Goal: Information Seeking & Learning: Learn about a topic

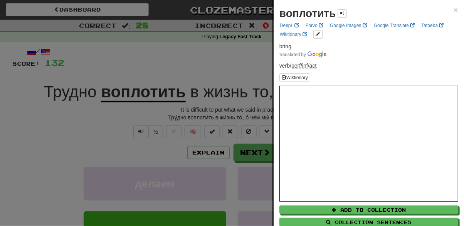
click at [186, 59] on div at bounding box center [232, 113] width 464 height 226
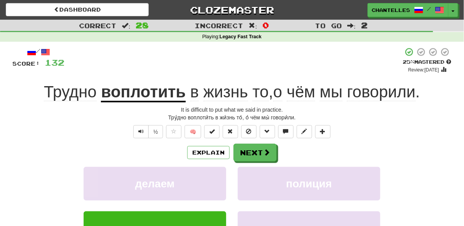
click at [145, 96] on u "воплотить" at bounding box center [143, 93] width 85 height 20
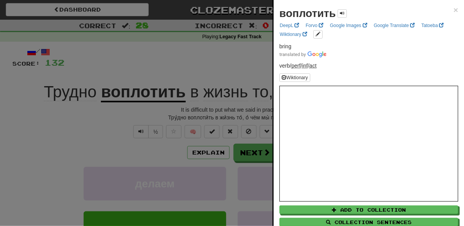
click at [187, 53] on div at bounding box center [232, 113] width 464 height 226
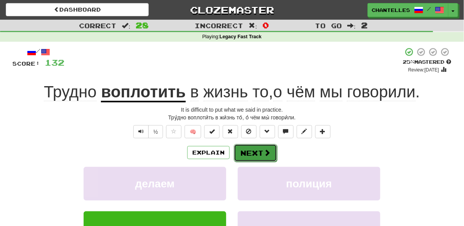
click at [257, 150] on button "Next" at bounding box center [255, 153] width 43 height 18
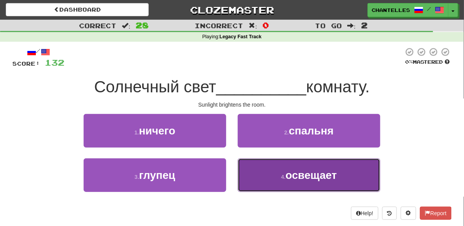
click at [258, 165] on button "4 . освещает" at bounding box center [309, 175] width 143 height 34
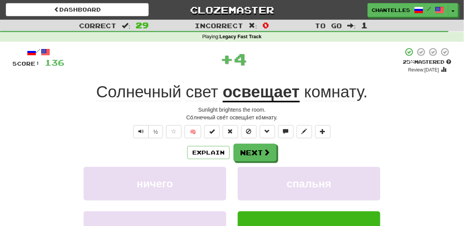
click at [265, 95] on u "освещает" at bounding box center [261, 93] width 77 height 20
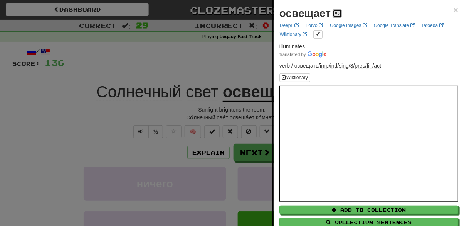
click at [335, 15] on span at bounding box center [337, 13] width 5 height 5
click at [209, 57] on div at bounding box center [232, 113] width 464 height 226
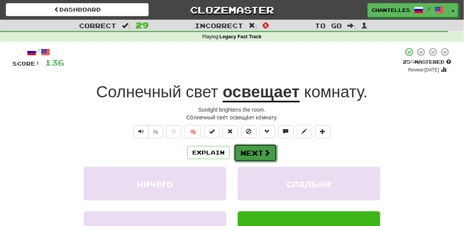
click at [258, 148] on button "Next" at bounding box center [255, 153] width 43 height 18
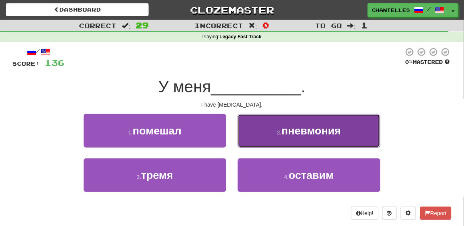
click at [255, 140] on button "2 . пневмония" at bounding box center [309, 131] width 143 height 34
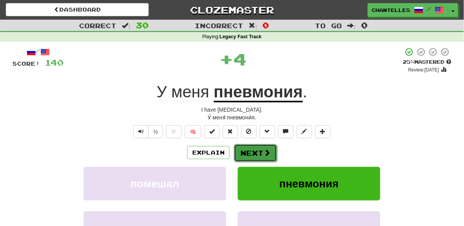
click at [260, 149] on button "Next" at bounding box center [255, 153] width 43 height 18
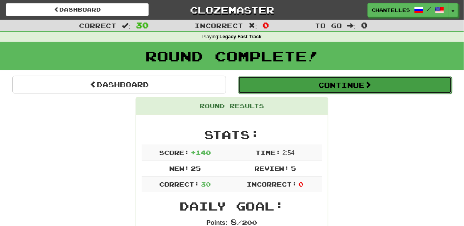
click at [295, 90] on button "Continue" at bounding box center [345, 85] width 214 height 18
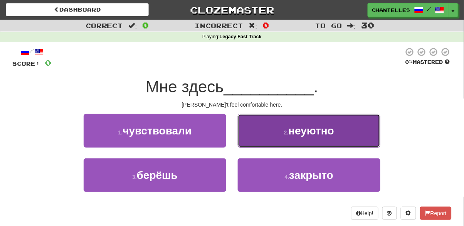
click at [264, 135] on button "2 . неуютно" at bounding box center [309, 131] width 143 height 34
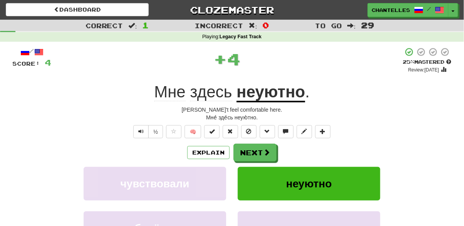
click at [277, 96] on u "неуютно" at bounding box center [271, 93] width 69 height 20
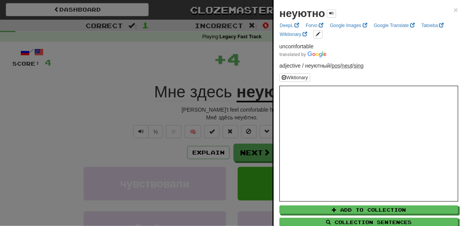
click at [103, 86] on div at bounding box center [232, 113] width 464 height 226
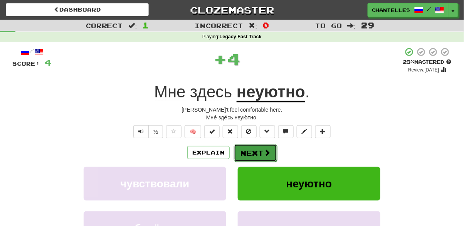
click at [260, 152] on button "Next" at bounding box center [255, 153] width 43 height 18
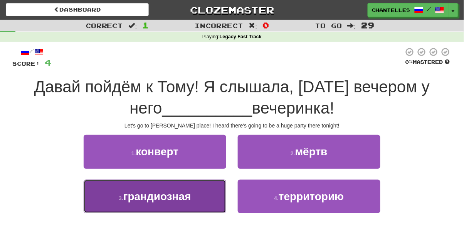
click at [199, 195] on button "3 . грандиозная" at bounding box center [155, 196] width 143 height 34
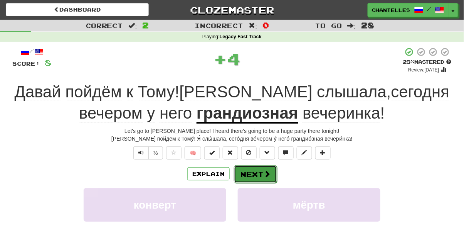
click at [246, 174] on button "Next" at bounding box center [255, 174] width 43 height 18
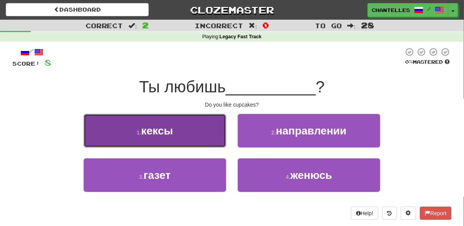
click at [197, 142] on button "1 . кексы" at bounding box center [155, 131] width 143 height 34
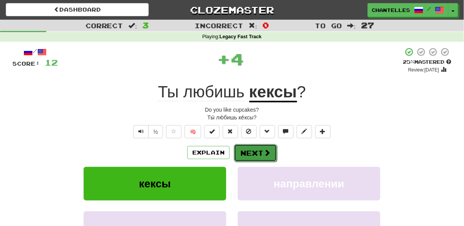
click at [251, 159] on button "Next" at bounding box center [255, 153] width 43 height 18
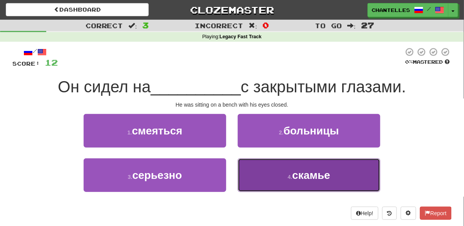
click at [257, 168] on button "4 . скамье" at bounding box center [309, 175] width 143 height 34
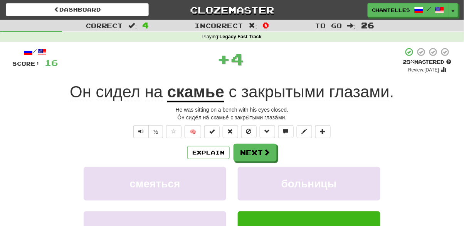
click at [204, 97] on u "скамье" at bounding box center [195, 93] width 57 height 20
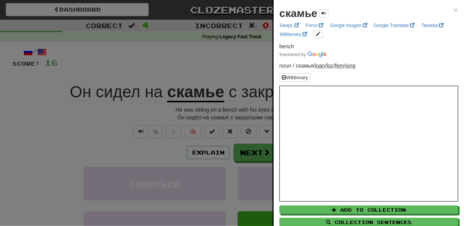
click at [179, 73] on div at bounding box center [232, 113] width 464 height 226
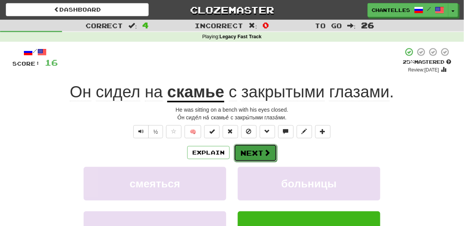
click at [244, 156] on button "Next" at bounding box center [255, 153] width 43 height 18
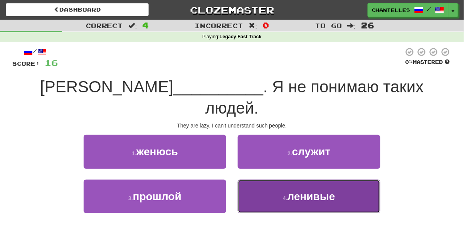
click at [286, 185] on button "4 . ленивые" at bounding box center [309, 196] width 143 height 34
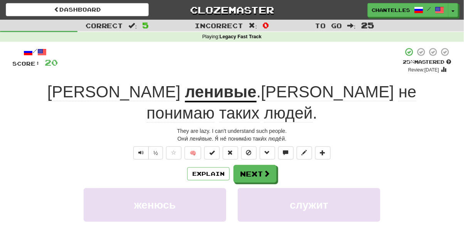
click at [313, 104] on span "людей" at bounding box center [288, 113] width 49 height 19
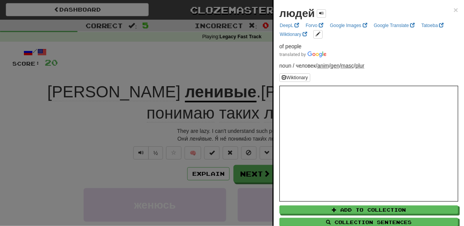
drag, startPoint x: 236, startPoint y: 65, endPoint x: 240, endPoint y: 64, distance: 3.9
click at [240, 64] on div at bounding box center [232, 113] width 464 height 226
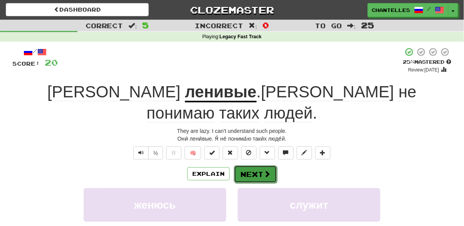
click at [251, 165] on button "Next" at bounding box center [255, 174] width 43 height 18
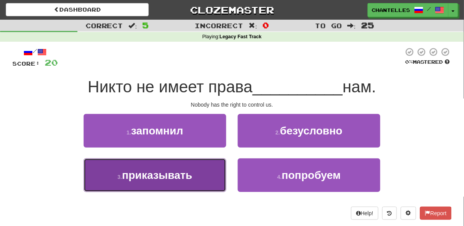
click at [200, 172] on button "3 . приказывать" at bounding box center [155, 175] width 143 height 34
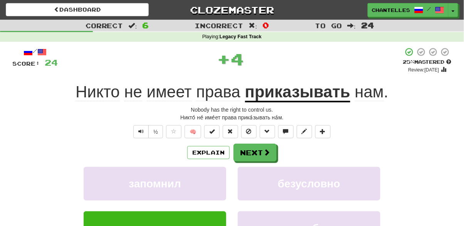
click at [264, 91] on u "приказывать" at bounding box center [298, 93] width 106 height 20
